Goal: Task Accomplishment & Management: Manage account settings

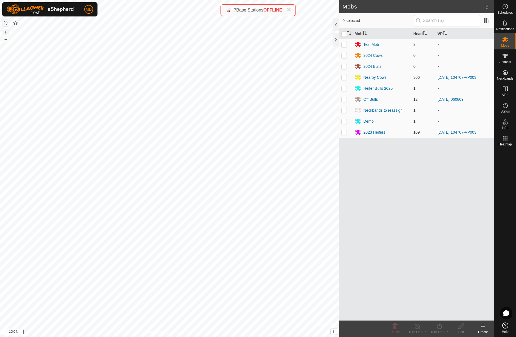
click at [6, 33] on button "+" at bounding box center [5, 32] width 7 height 7
click at [5, 32] on button "+" at bounding box center [5, 32] width 7 height 7
click at [6, 32] on button "+" at bounding box center [5, 32] width 7 height 7
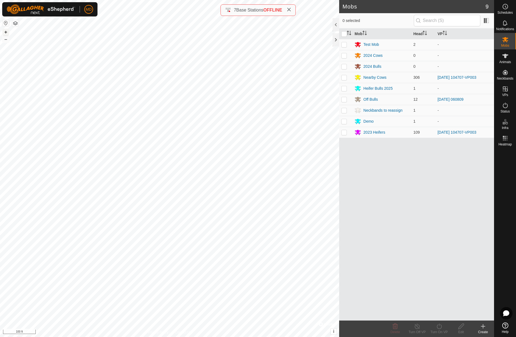
click at [6, 33] on button "+" at bounding box center [5, 32] width 7 height 7
click at [5, 32] on button "+" at bounding box center [5, 32] width 7 height 7
click at [5, 41] on button "–" at bounding box center [5, 39] width 7 height 7
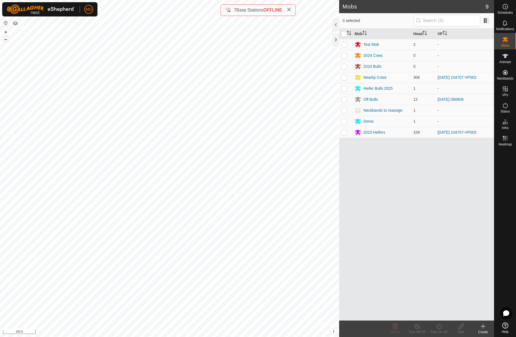
click at [5, 41] on button "–" at bounding box center [5, 39] width 7 height 7
click at [6, 41] on button "–" at bounding box center [5, 39] width 7 height 7
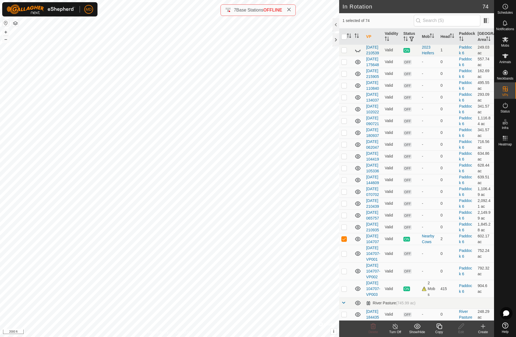
scroll to position [1047, 0]
click at [396, 329] on icon at bounding box center [395, 326] width 5 height 5
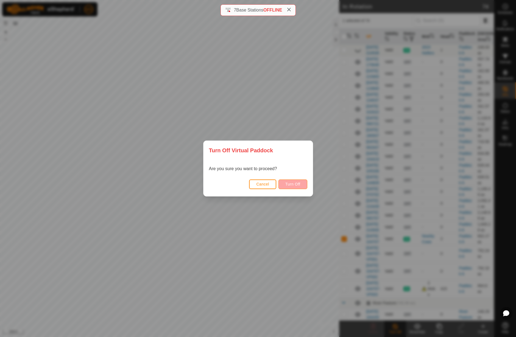
click at [296, 186] on span "Turn Off" at bounding box center [292, 184] width 15 height 4
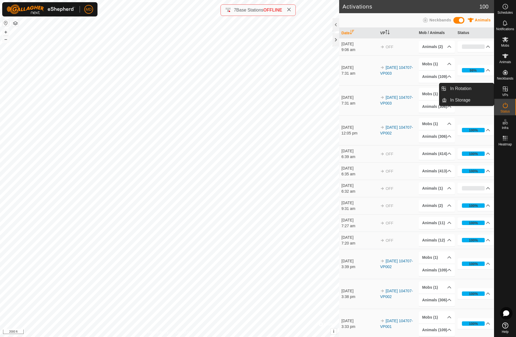
click at [507, 91] on icon at bounding box center [505, 89] width 7 height 7
click at [479, 87] on link "In Rotation" at bounding box center [470, 88] width 47 height 11
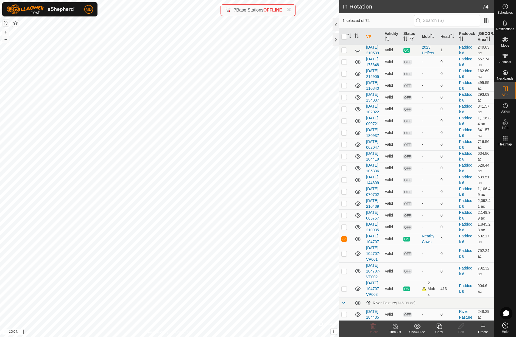
scroll to position [1069, 0]
click at [344, 237] on p-checkbox at bounding box center [343, 239] width 5 height 4
checkbox input "false"
click at [6, 32] on button "+" at bounding box center [5, 32] width 7 height 7
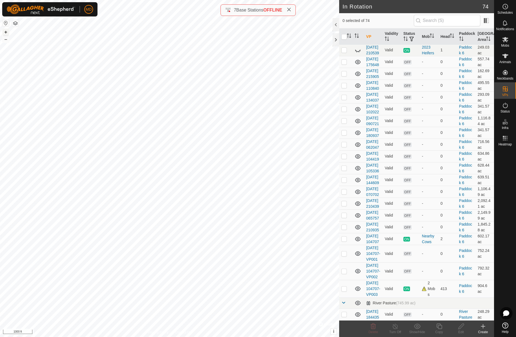
click at [6, 32] on button "+" at bounding box center [5, 32] width 7 height 7
click at [345, 119] on p-checkbox at bounding box center [343, 121] width 5 height 4
checkbox input "false"
